Goal: Information Seeking & Learning: Learn about a topic

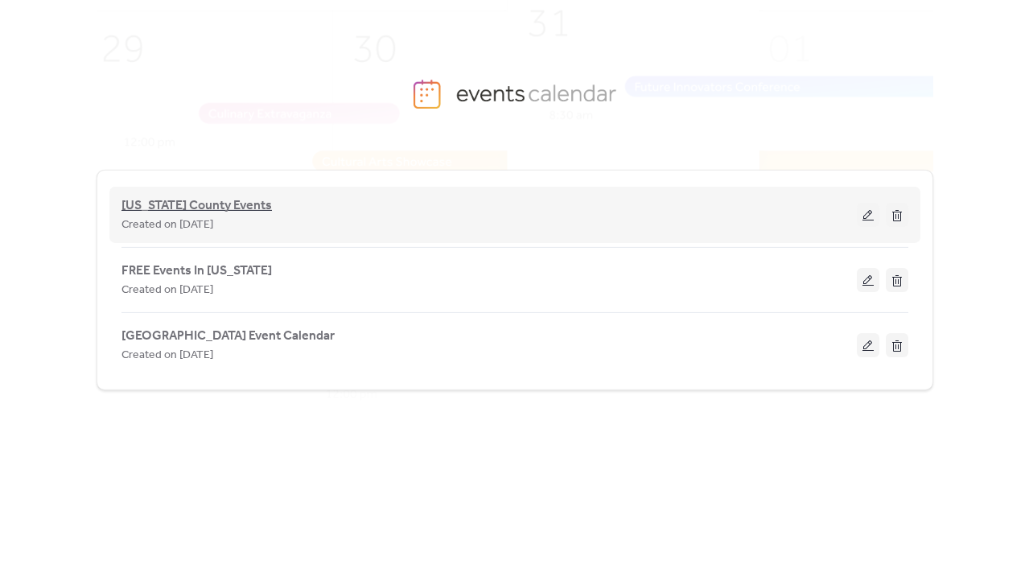
click at [199, 205] on span "[US_STATE] County Events" at bounding box center [196, 205] width 150 height 19
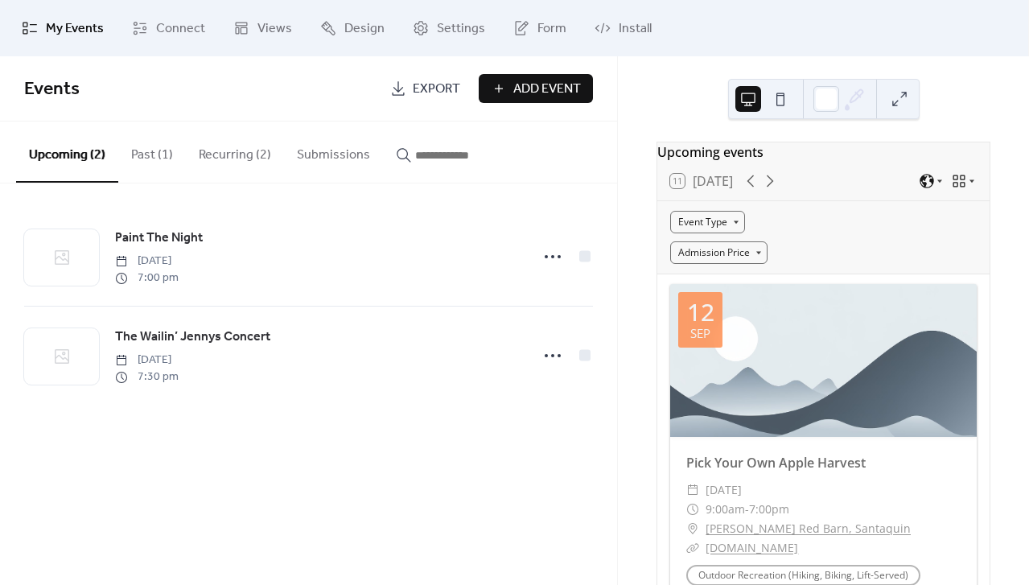
click at [74, 31] on span "My Events" at bounding box center [75, 28] width 58 height 19
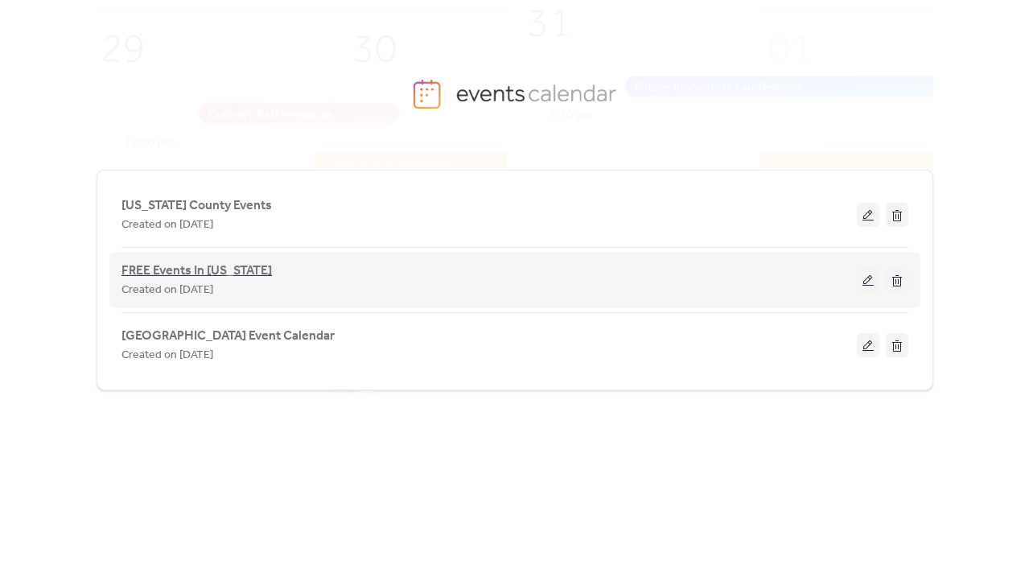
click at [187, 269] on span "FREE Events In [US_STATE]" at bounding box center [196, 270] width 150 height 19
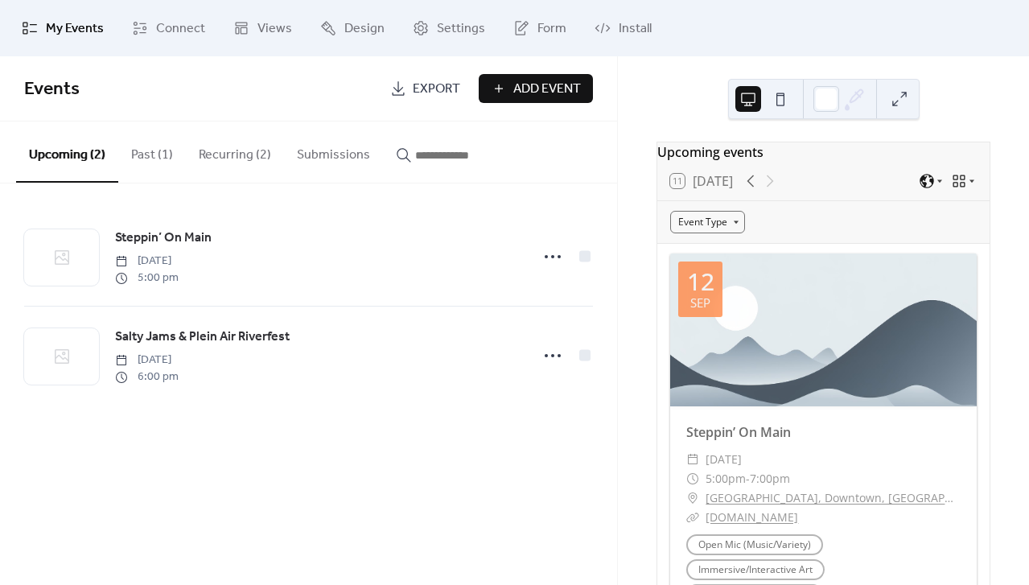
click at [68, 29] on span "My Events" at bounding box center [75, 28] width 58 height 19
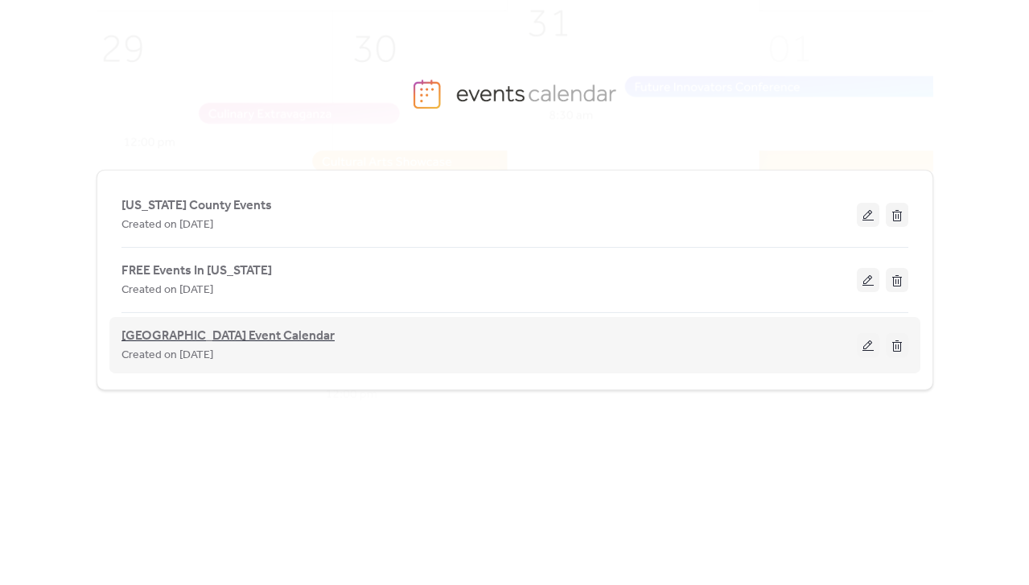
click at [188, 334] on span "[GEOGRAPHIC_DATA] Event Calendar" at bounding box center [227, 336] width 213 height 19
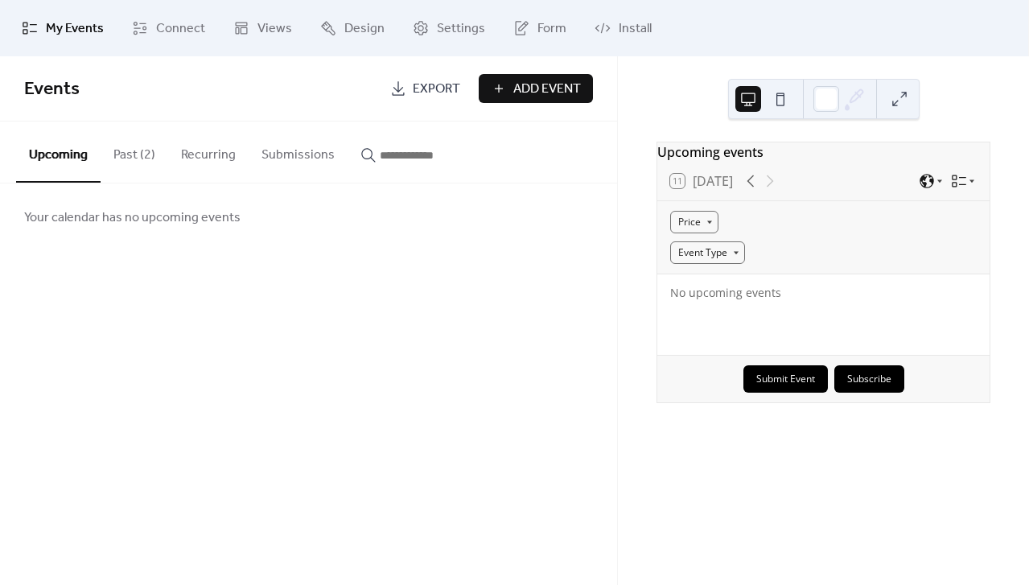
click at [137, 159] on button "Past (2)" at bounding box center [135, 151] width 68 height 60
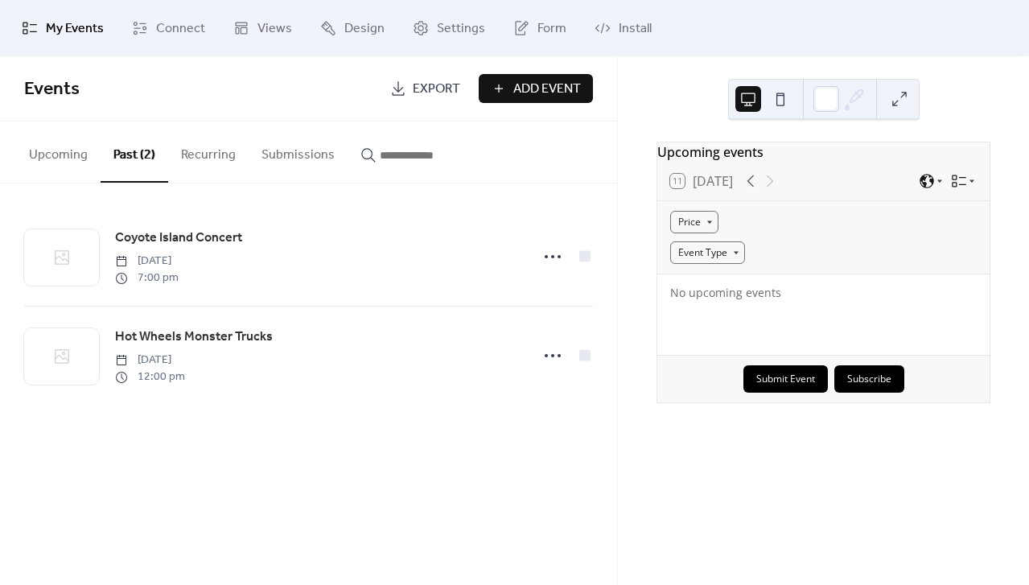
click at [62, 151] on button "Upcoming" at bounding box center [58, 151] width 84 height 60
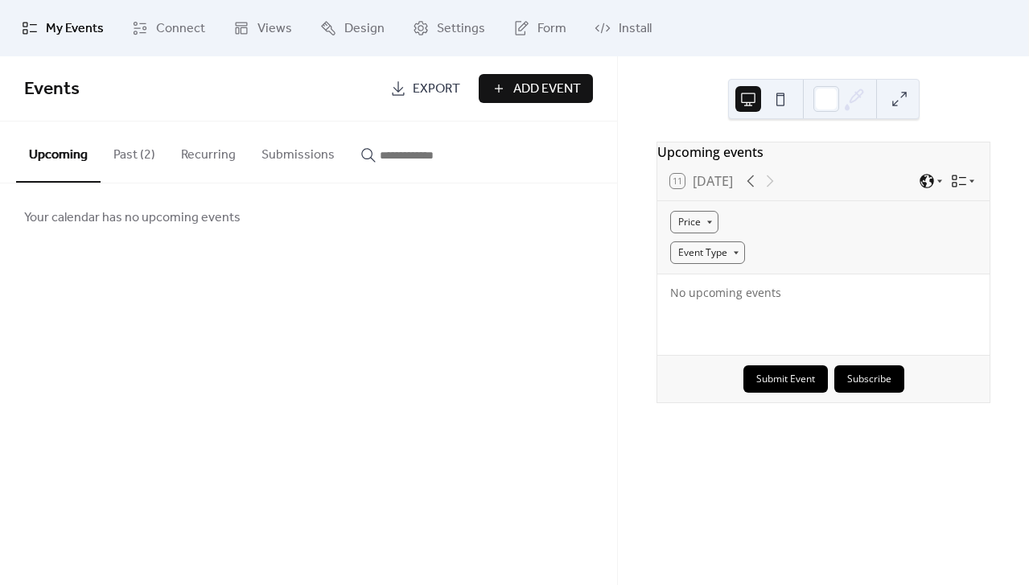
click at [87, 28] on span "My Events" at bounding box center [75, 28] width 58 height 19
click at [157, 31] on span "Connect" at bounding box center [180, 28] width 49 height 19
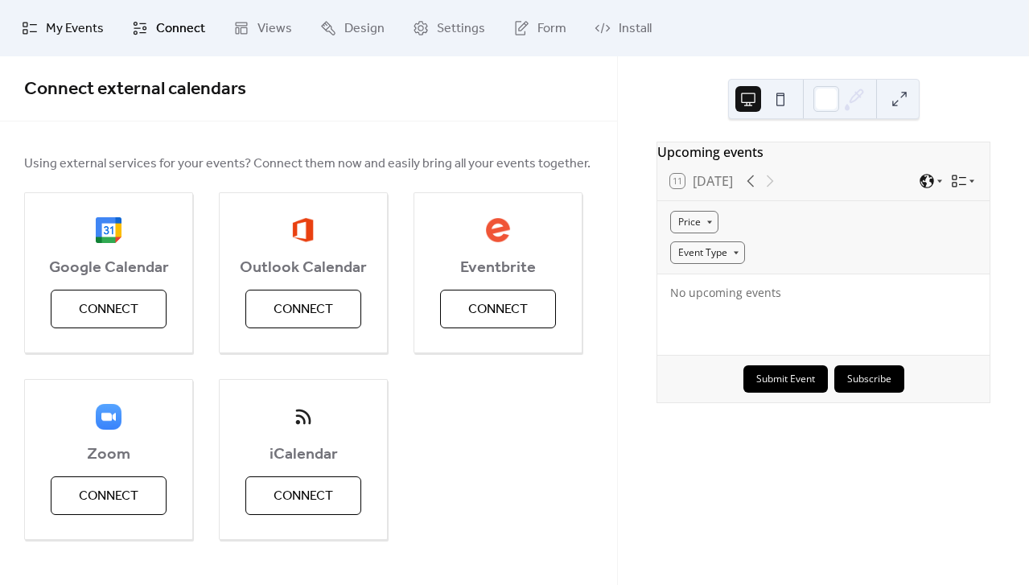
click at [72, 27] on span "My Events" at bounding box center [75, 28] width 58 height 19
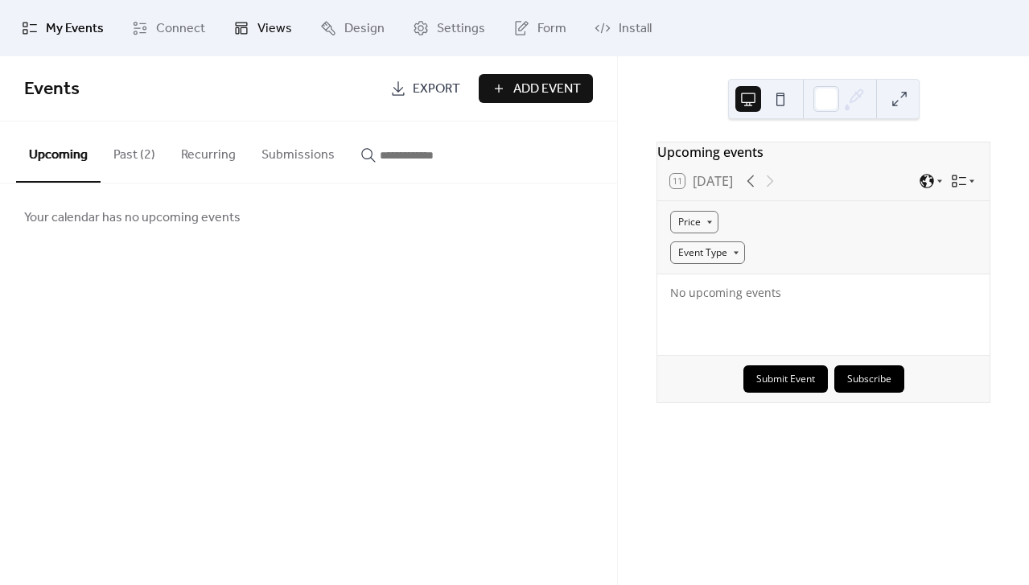
click at [265, 30] on span "Views" at bounding box center [274, 28] width 35 height 19
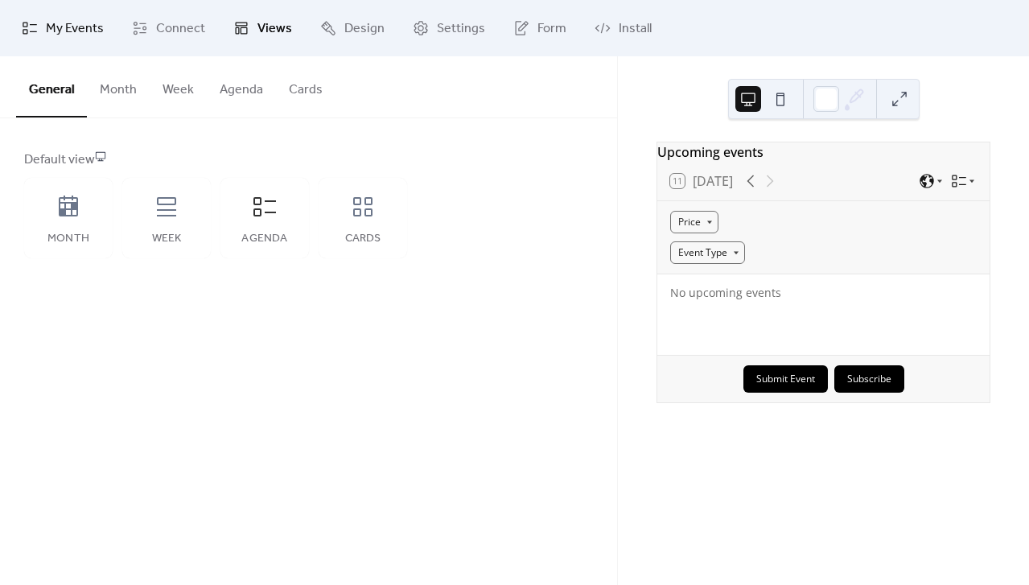
click at [88, 30] on span "My Events" at bounding box center [75, 28] width 58 height 19
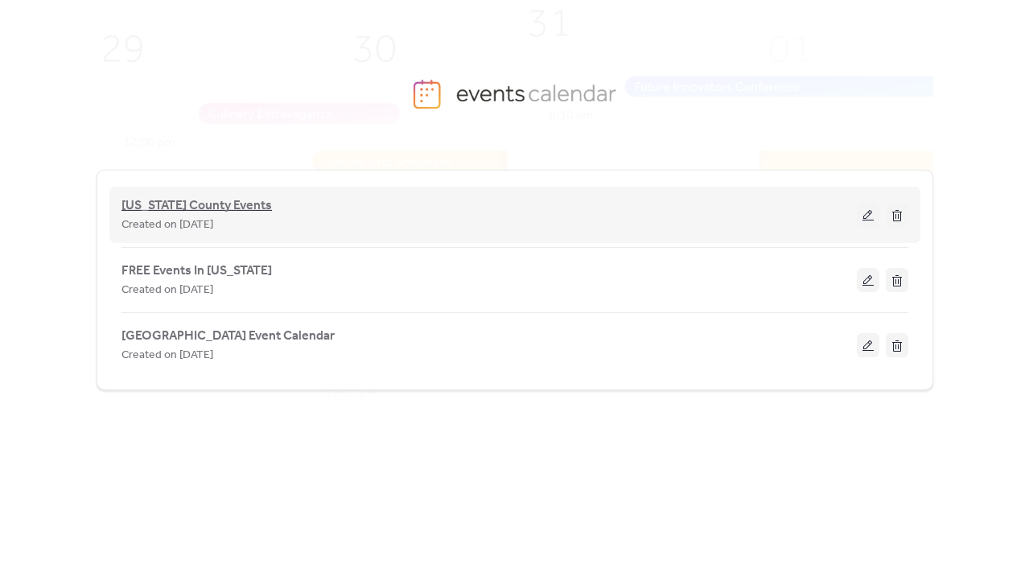
click at [173, 201] on span "[US_STATE] County Events" at bounding box center [196, 205] width 150 height 19
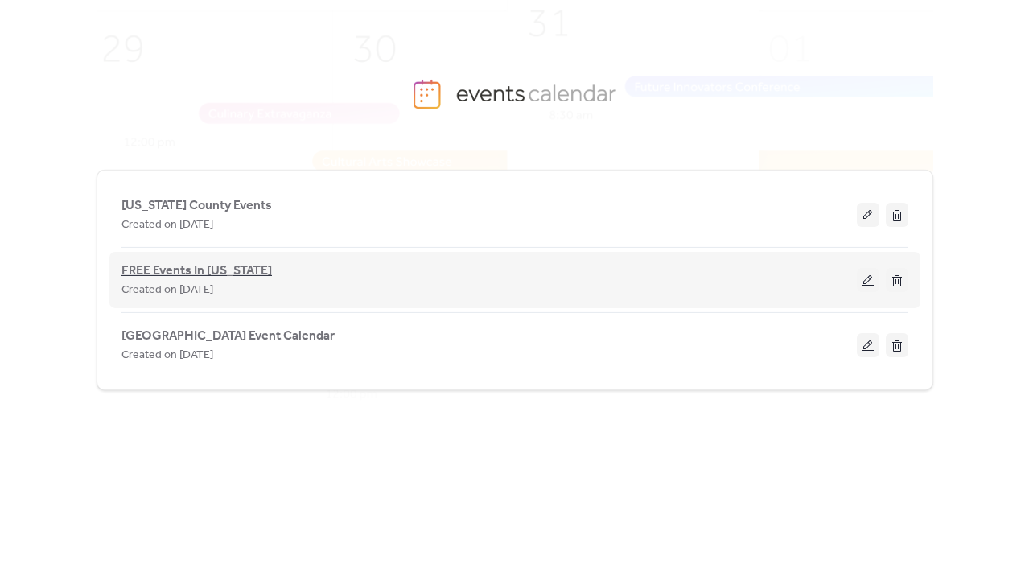
click at [197, 269] on span "FREE Events In [US_STATE]" at bounding box center [196, 270] width 150 height 19
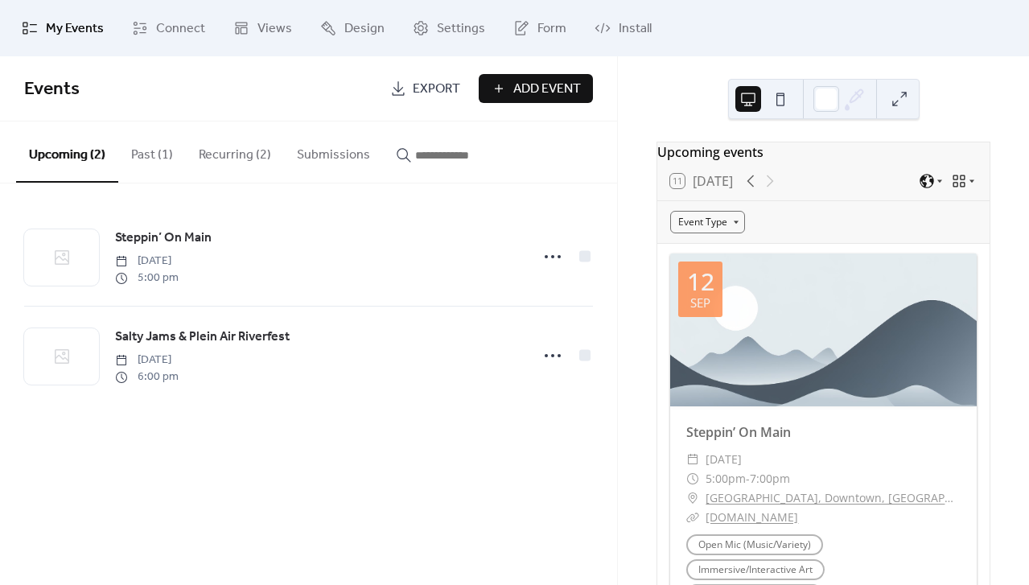
click at [302, 162] on button "Submissions" at bounding box center [333, 151] width 99 height 60
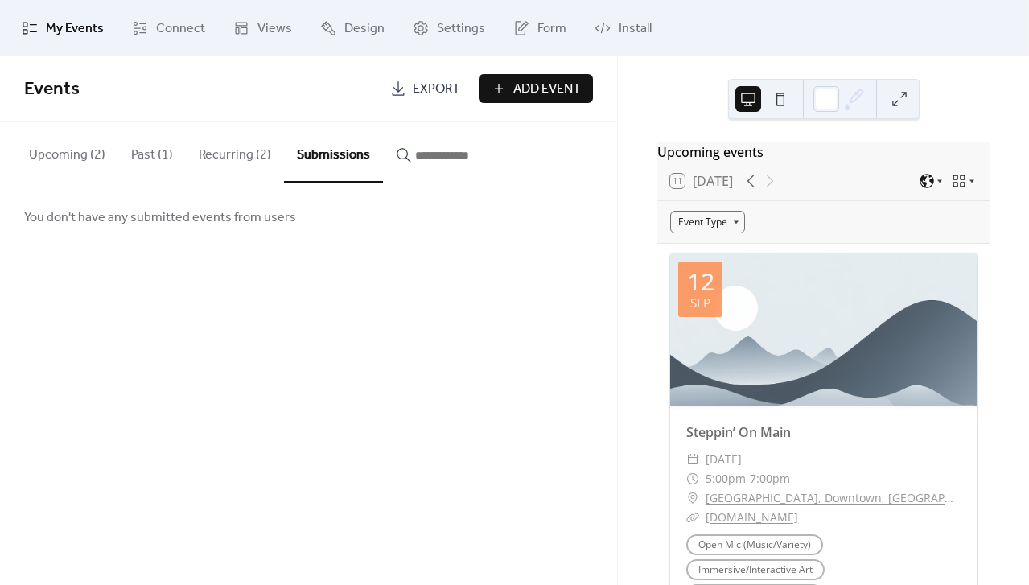
click at [71, 152] on button "Upcoming (2)" at bounding box center [67, 151] width 102 height 60
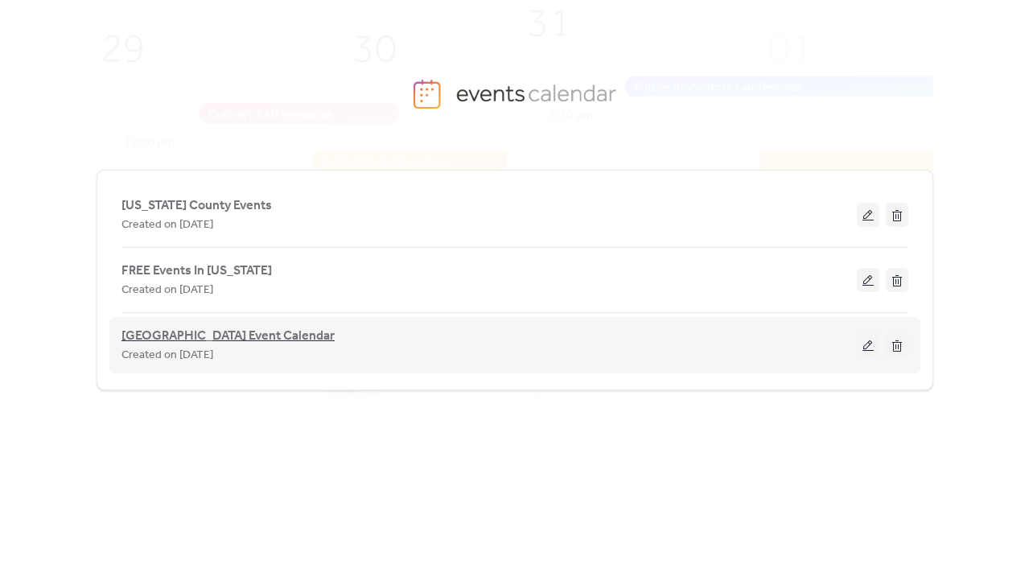
click at [200, 338] on span "[GEOGRAPHIC_DATA] Event Calendar" at bounding box center [227, 336] width 213 height 19
